Goal: Task Accomplishment & Management: Manage account settings

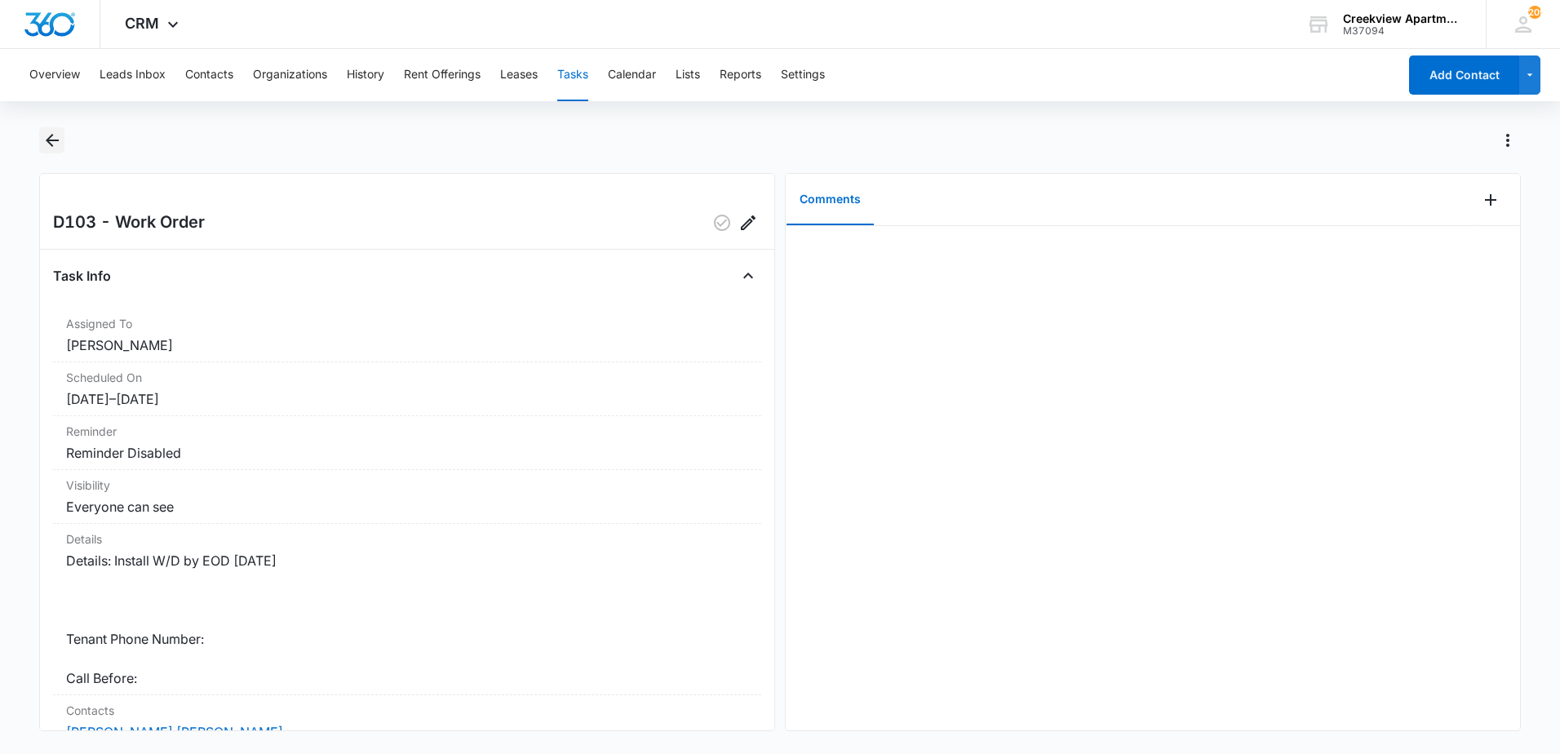
click at [56, 137] on icon "Back" at bounding box center [52, 141] width 20 height 20
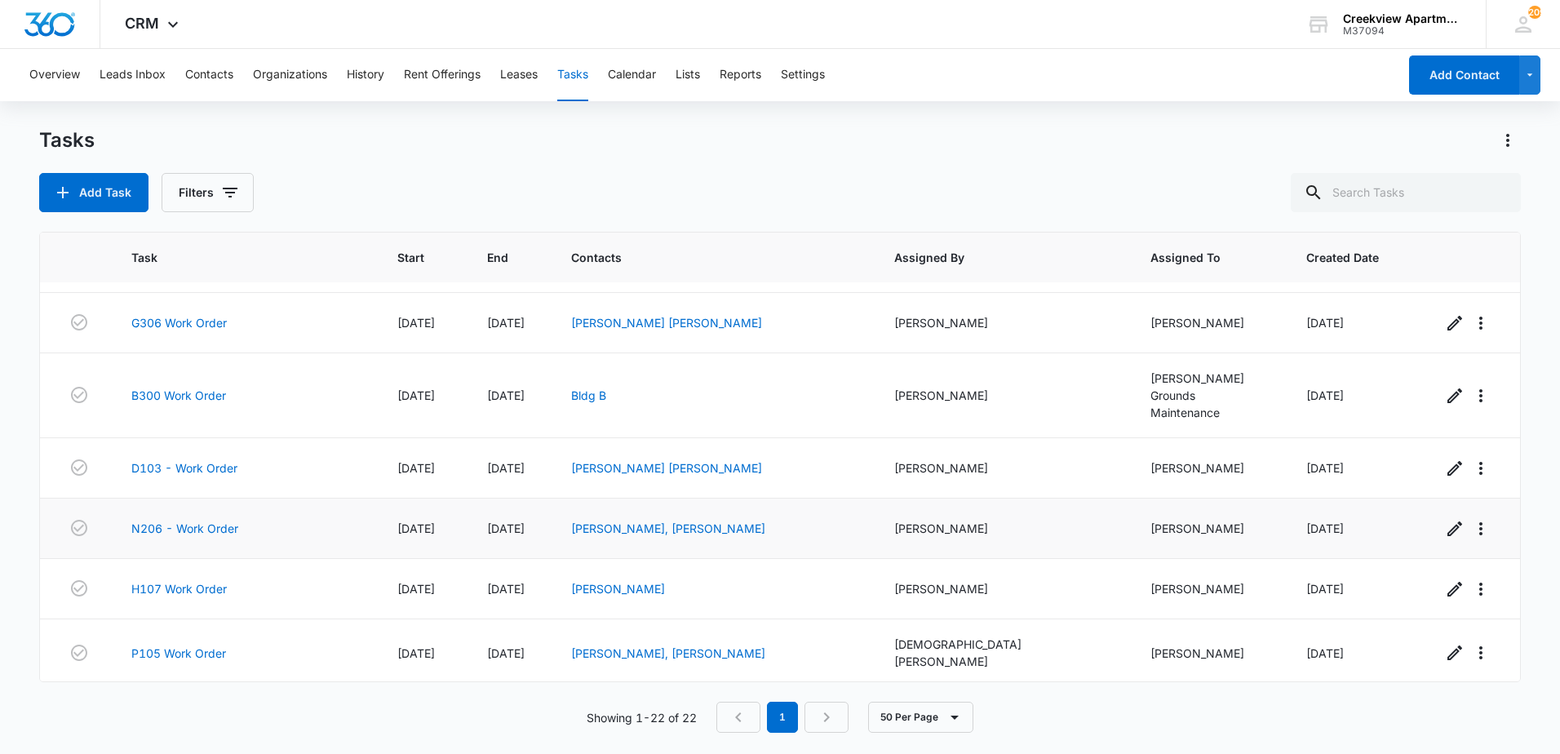
scroll to position [951, 0]
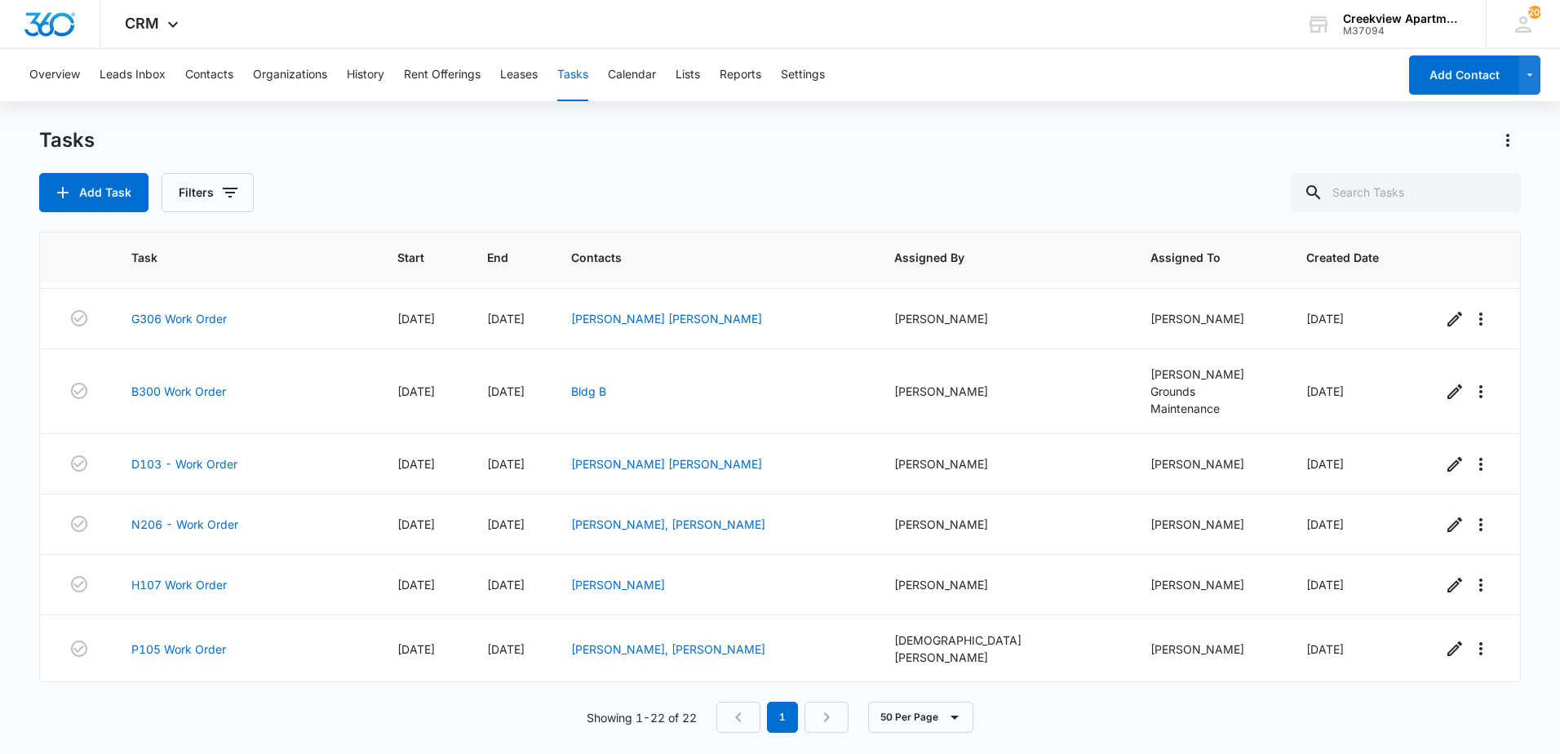
click at [189, 708] on link "E101 Work Order" at bounding box center [178, 716] width 94 height 17
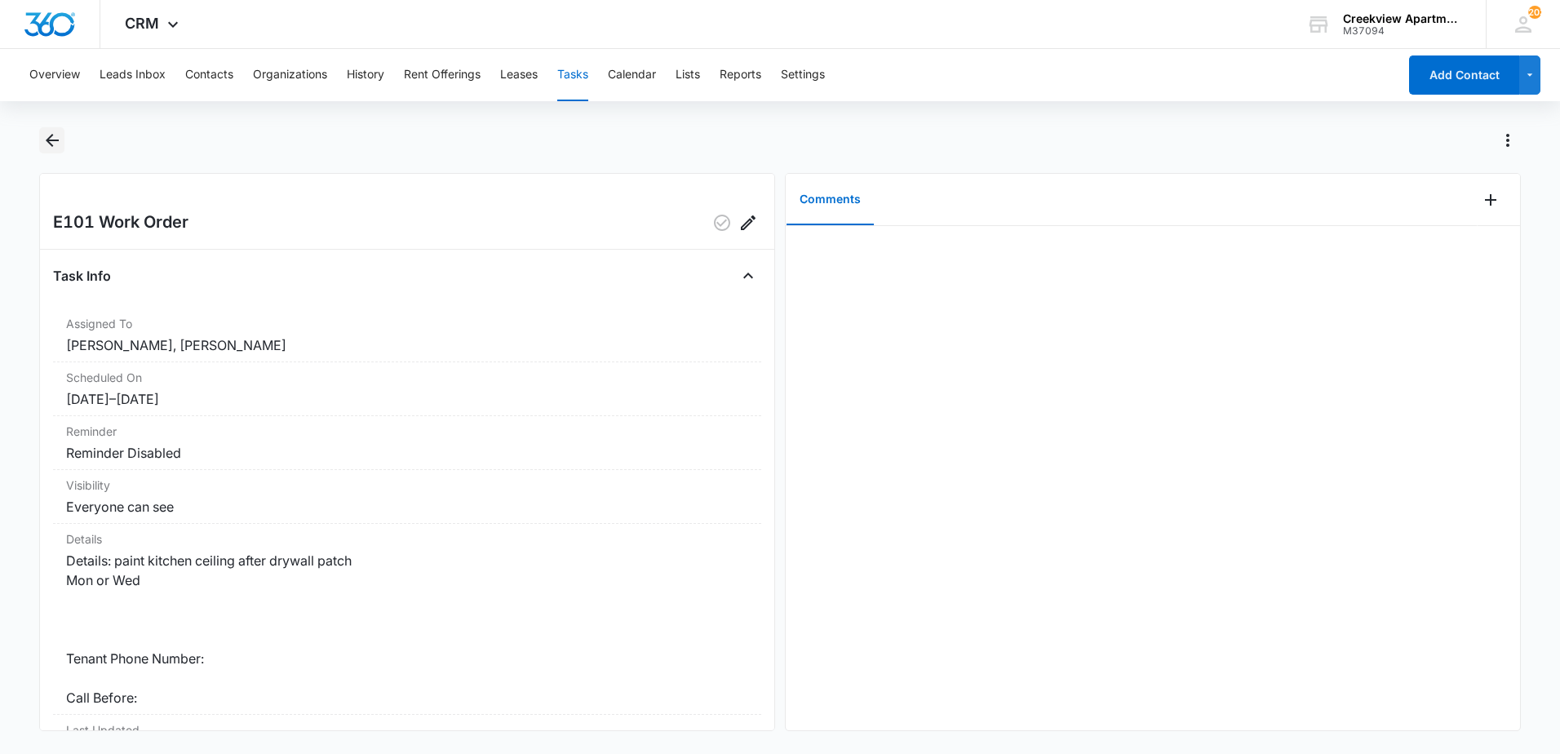
click at [57, 143] on icon "Back" at bounding box center [52, 141] width 20 height 20
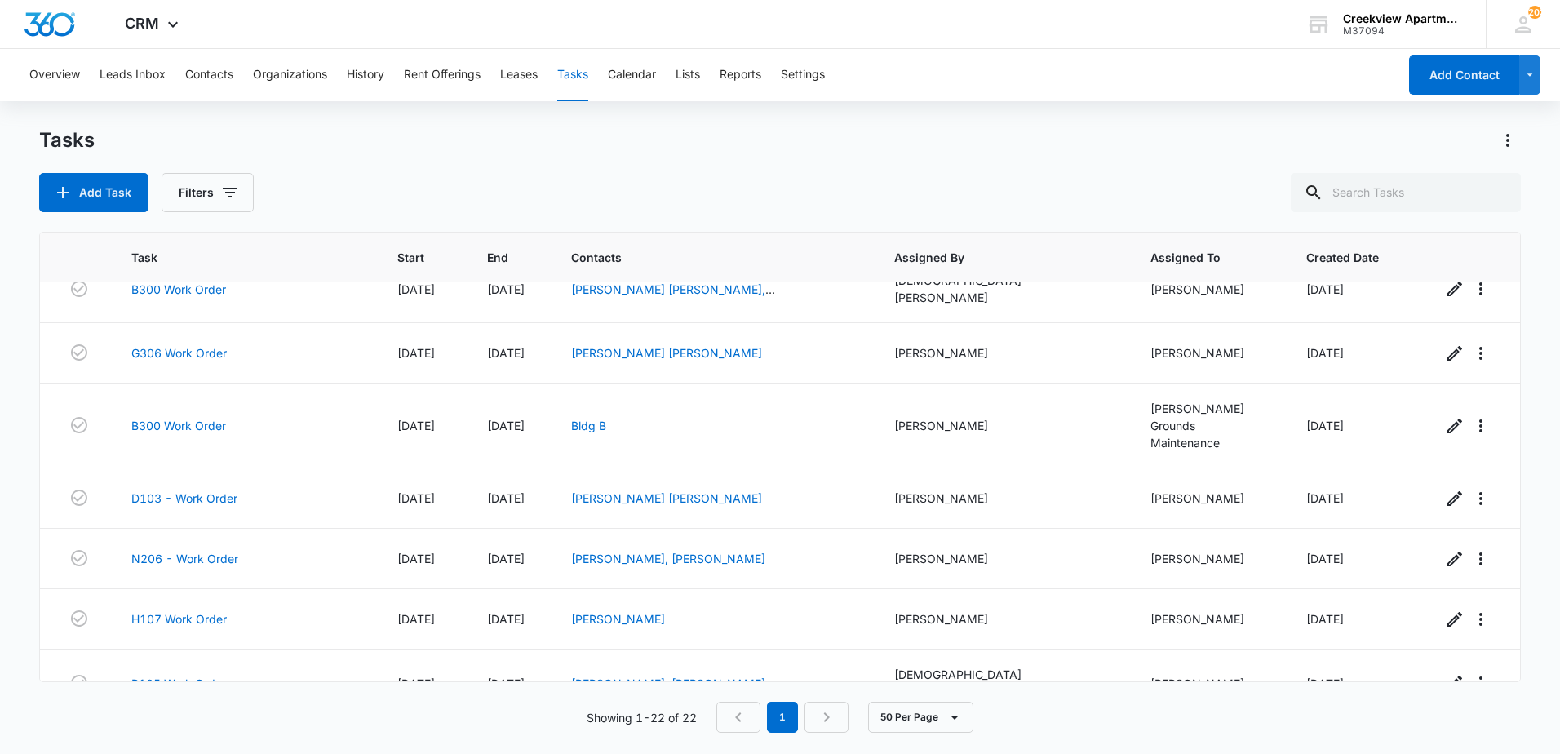
scroll to position [951, 0]
